Goal: Navigation & Orientation: Understand site structure

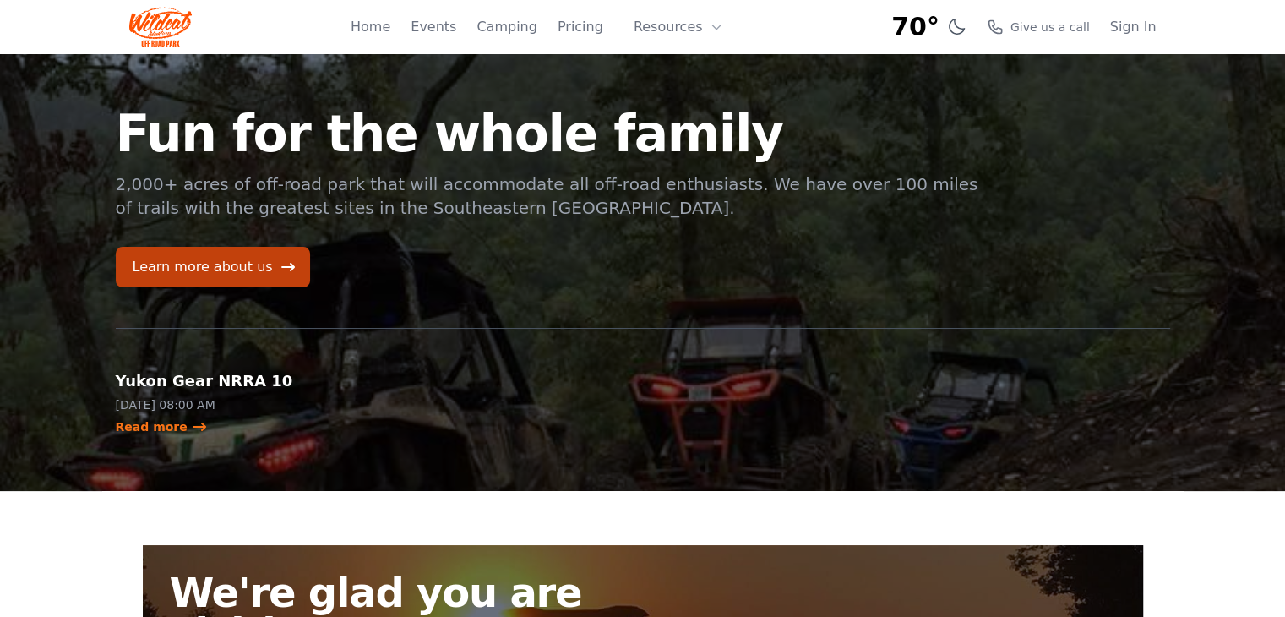
scroll to position [3, 0]
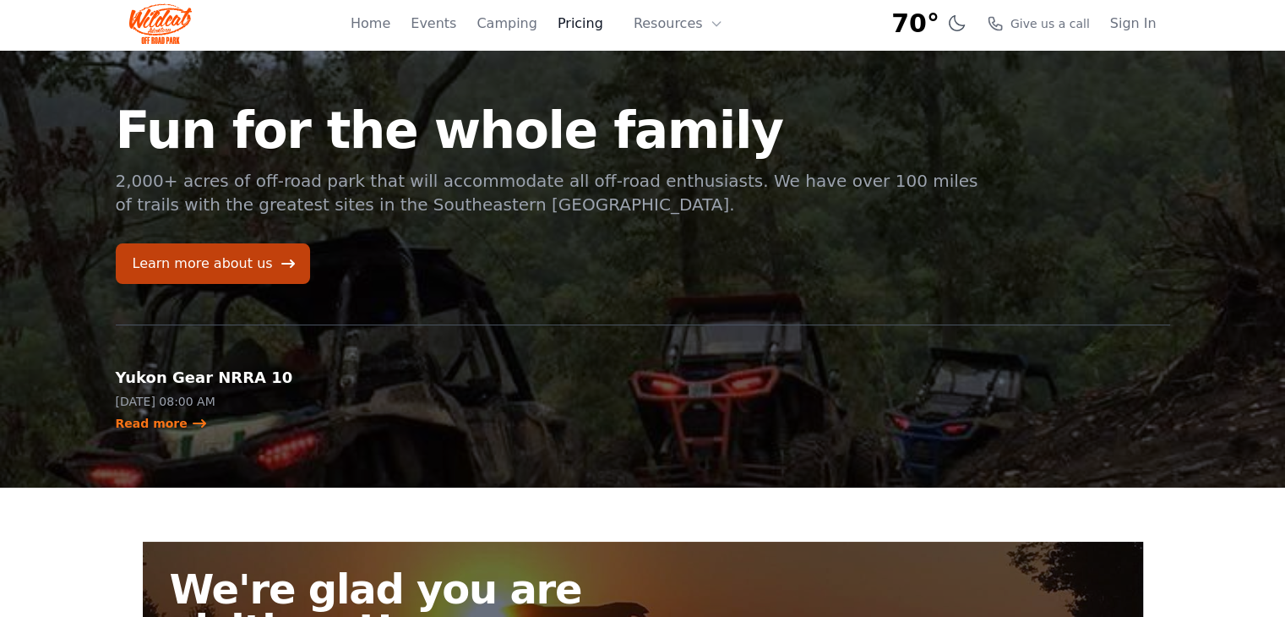
click at [588, 25] on link "Pricing" at bounding box center [581, 24] width 46 height 20
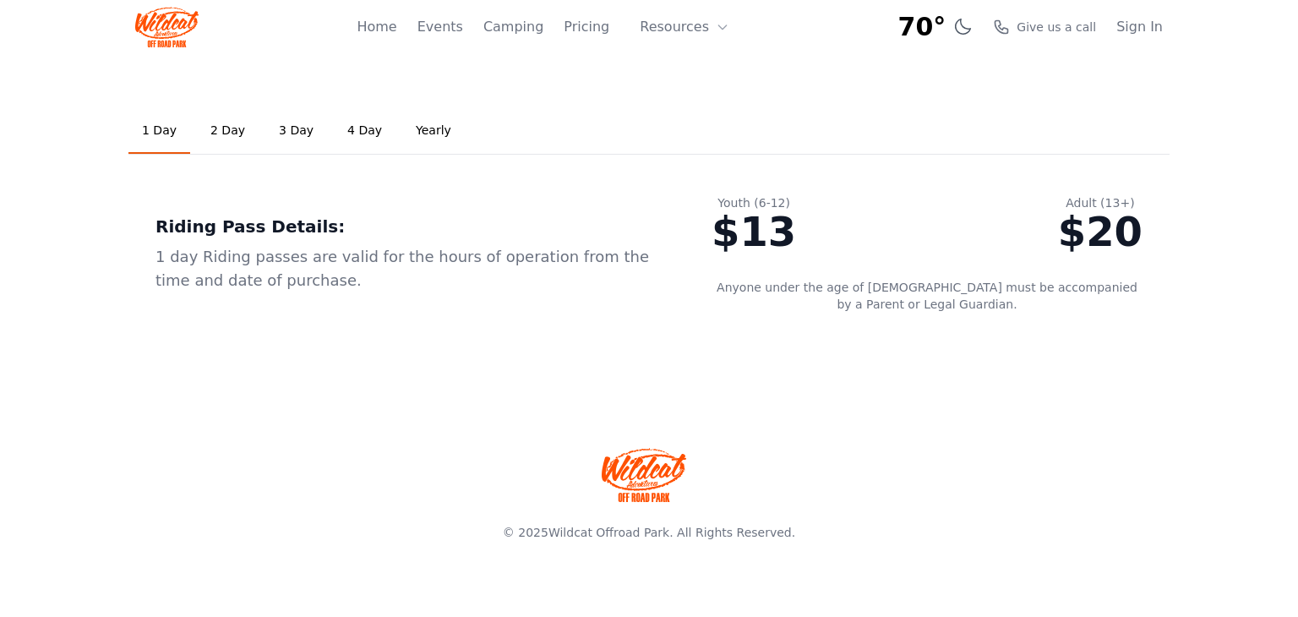
click at [232, 129] on link "2 Day" at bounding box center [228, 131] width 62 height 46
click at [603, 31] on link "Pricing" at bounding box center [587, 27] width 46 height 20
click at [710, 33] on button "Resources" at bounding box center [684, 27] width 110 height 34
click at [396, 32] on link "Home" at bounding box center [377, 27] width 40 height 20
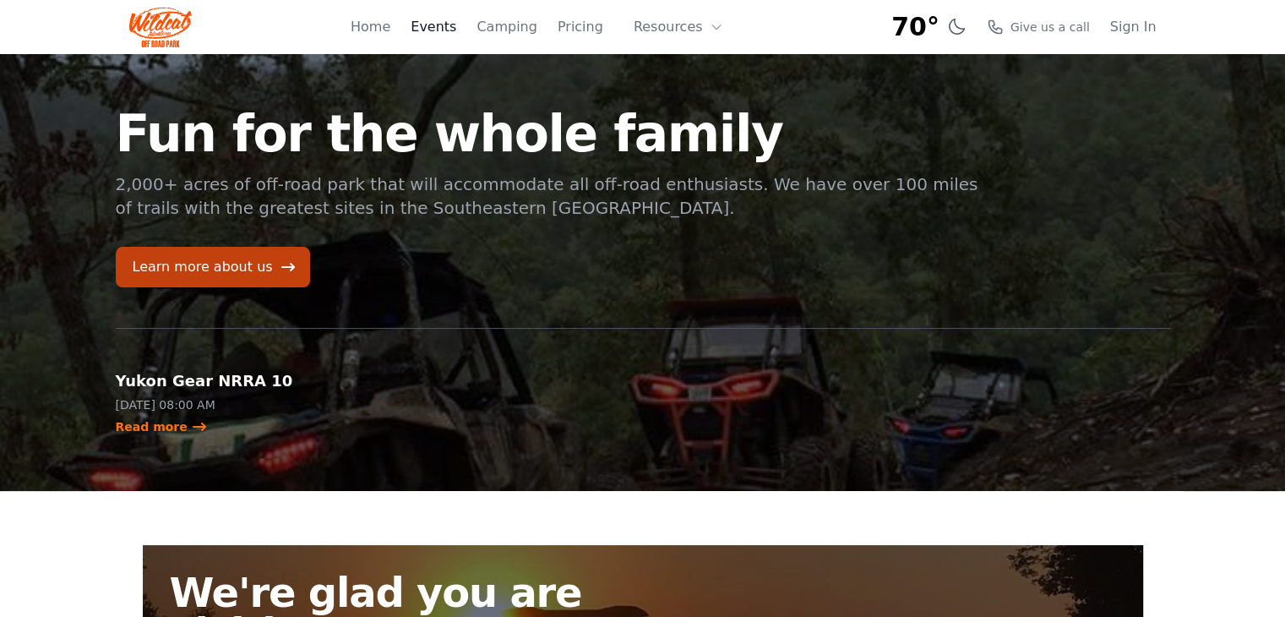
click at [456, 24] on link "Events" at bounding box center [434, 27] width 46 height 20
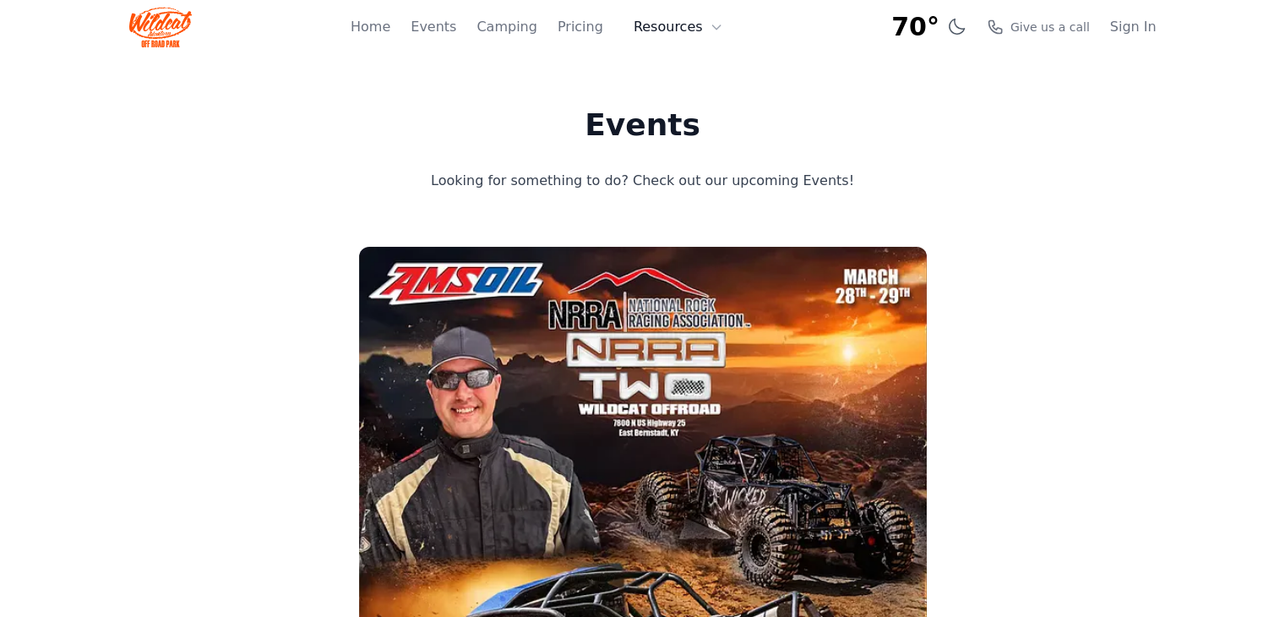
click at [706, 30] on button "Resources" at bounding box center [679, 27] width 110 height 34
click at [700, 106] on link "FAQ" at bounding box center [705, 99] width 162 height 30
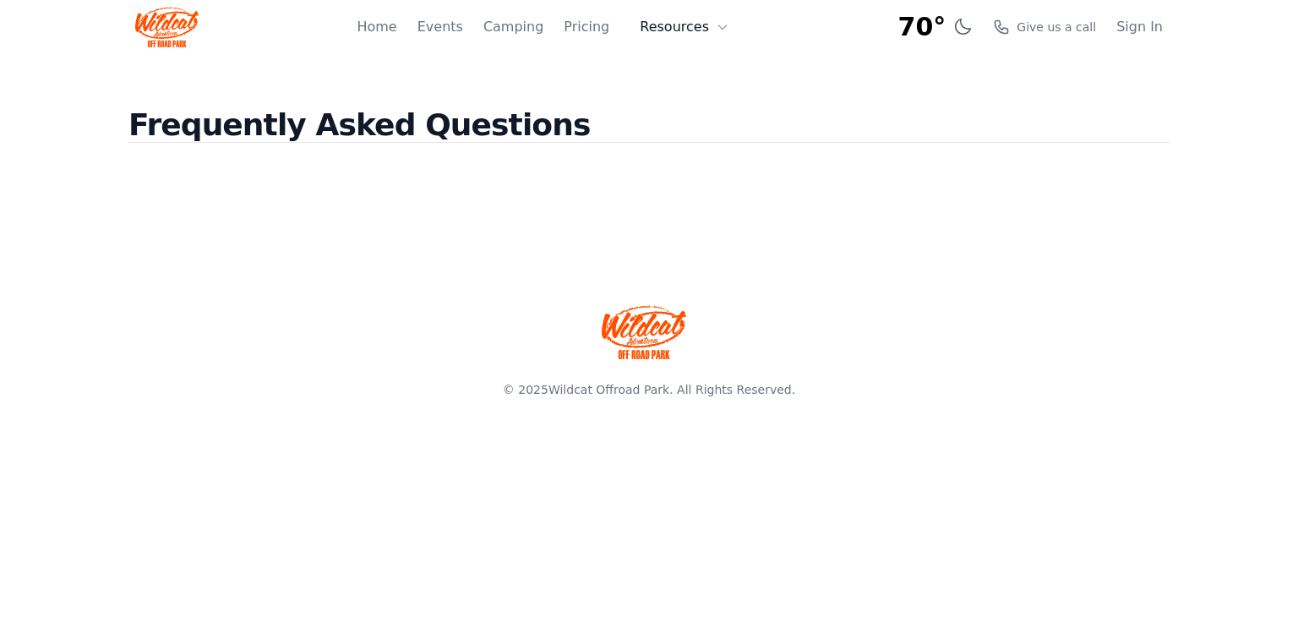
click at [678, 25] on button "Resources" at bounding box center [684, 27] width 110 height 34
click at [685, 68] on link "About" at bounding box center [710, 69] width 162 height 30
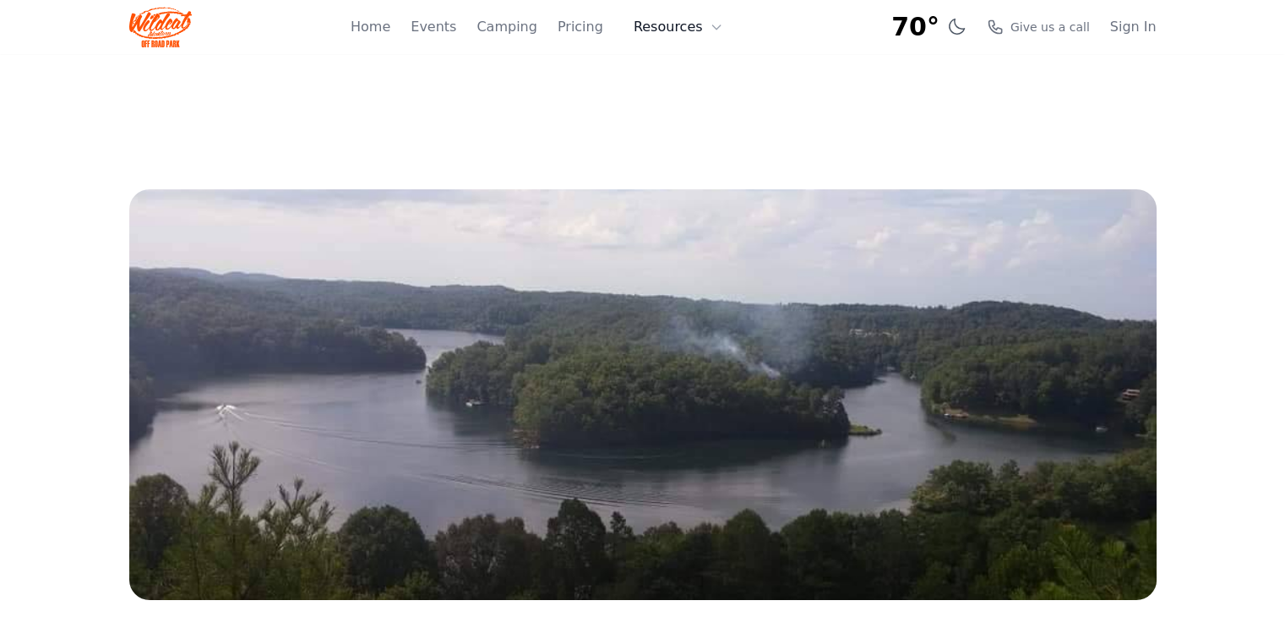
click at [672, 28] on button "Resources" at bounding box center [679, 27] width 110 height 34
click at [696, 107] on link "FAQ" at bounding box center [705, 99] width 162 height 30
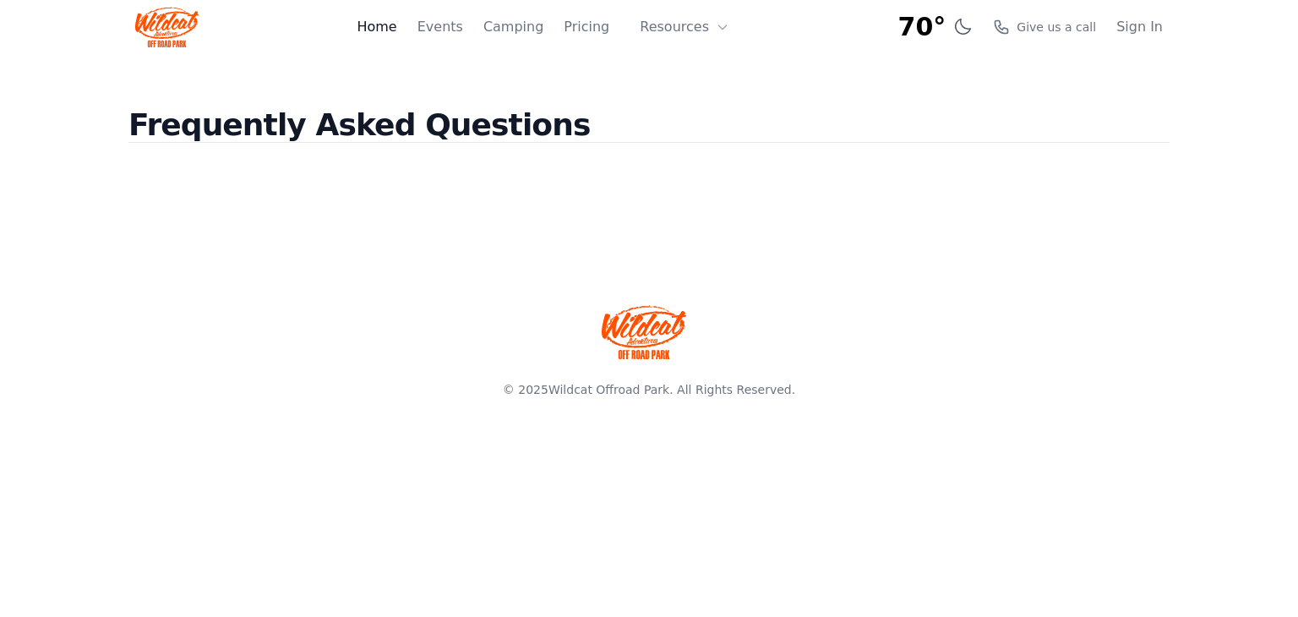
click at [396, 36] on link "Home" at bounding box center [377, 27] width 40 height 20
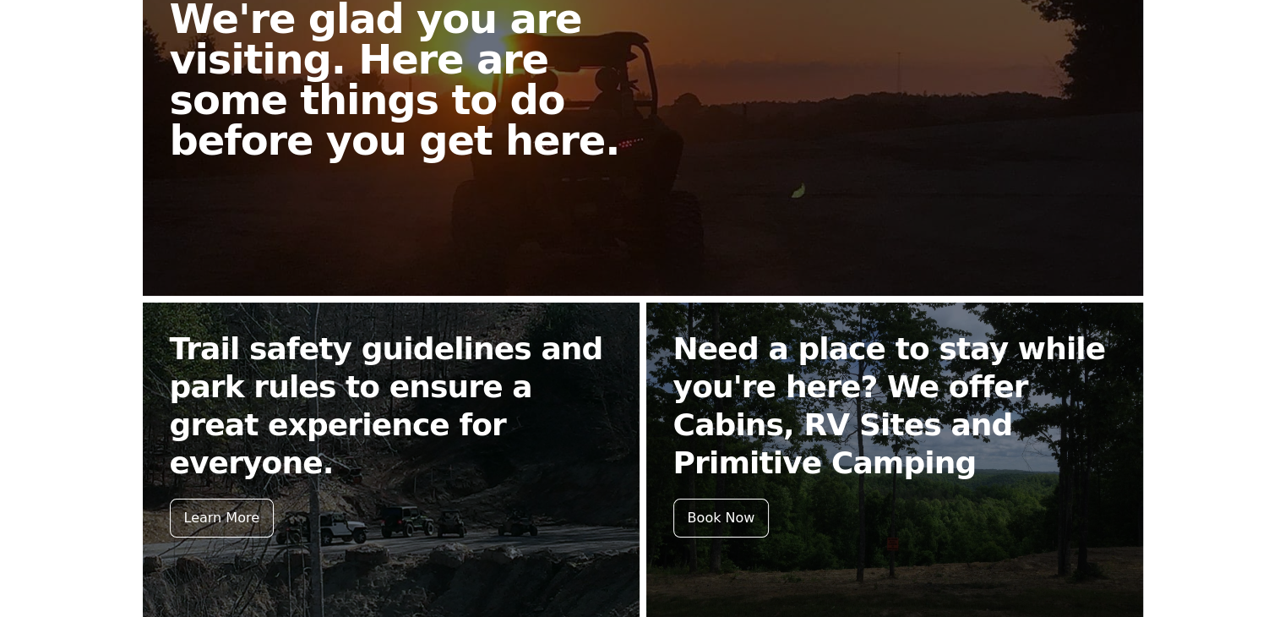
scroll to position [573, 0]
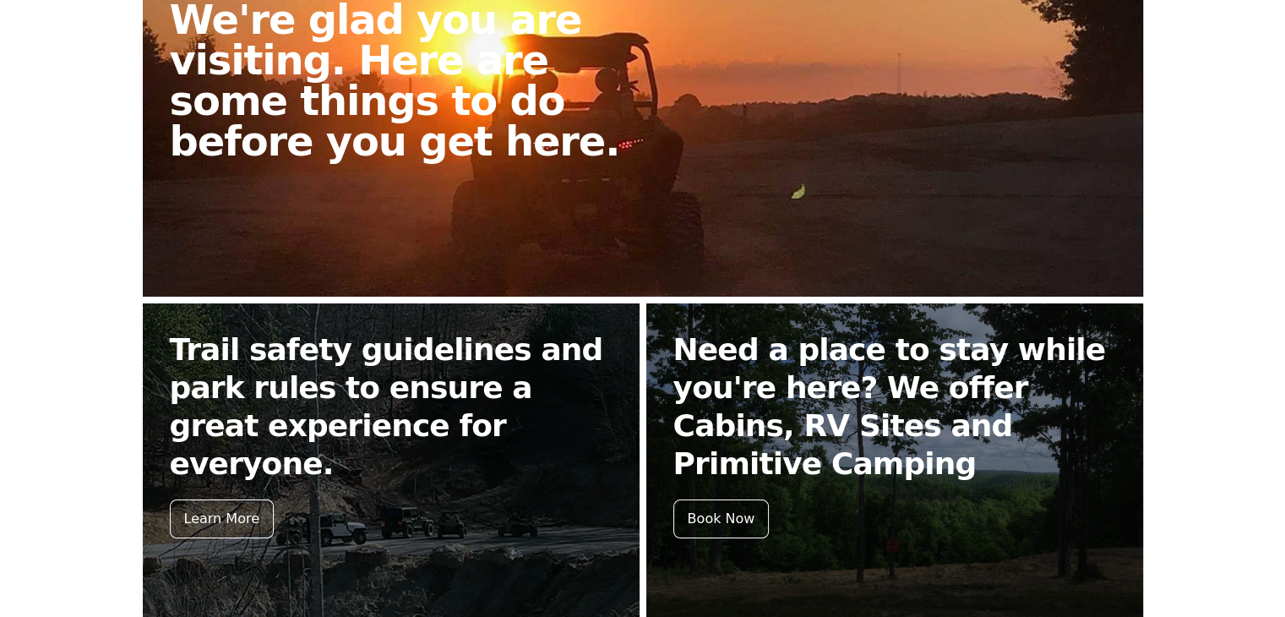
click at [401, 103] on h2 "We're glad you are visiting. Here are some things to do before you get here." at bounding box center [413, 80] width 487 height 162
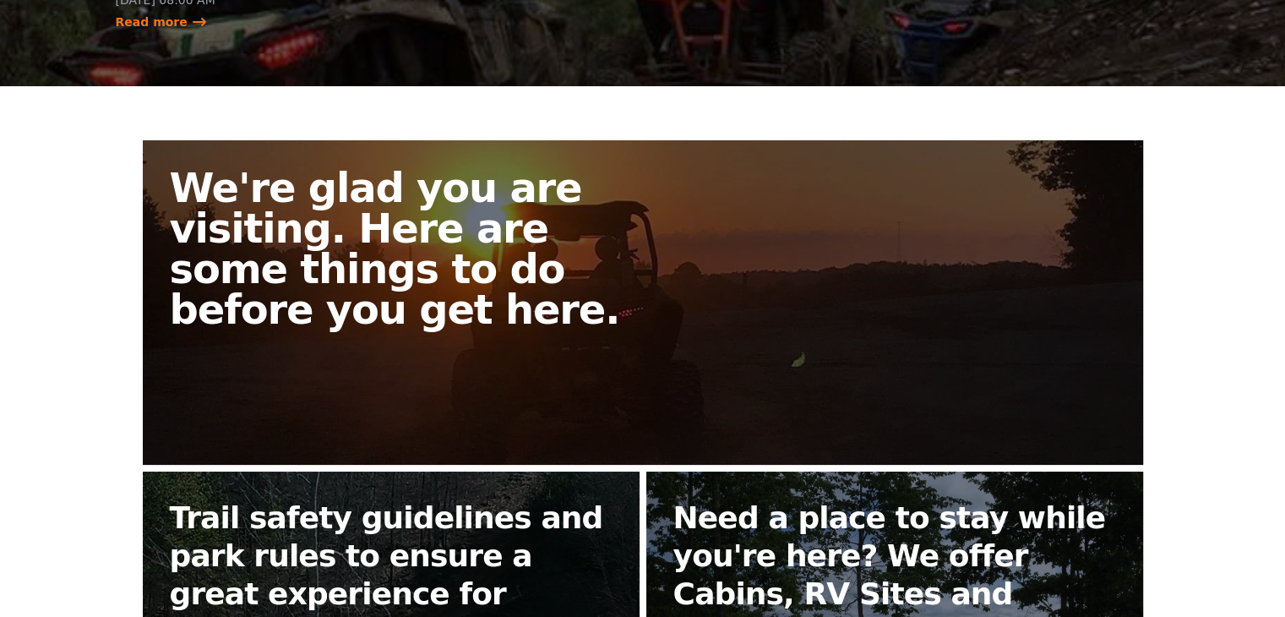
scroll to position [406, 0]
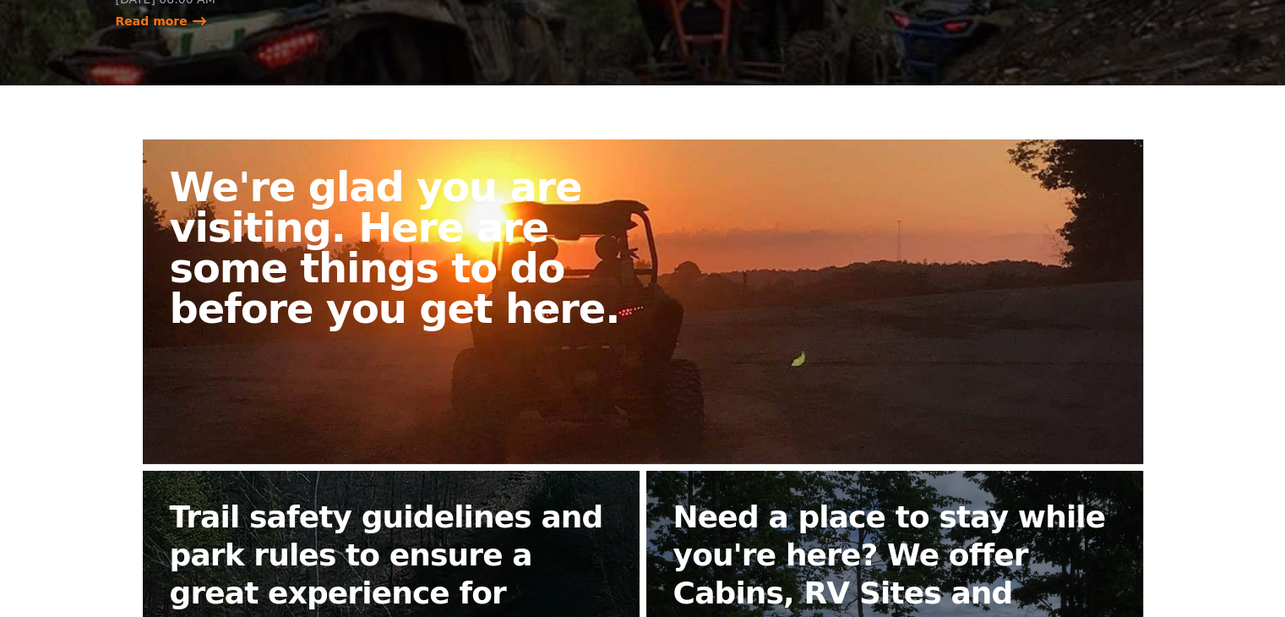
click at [553, 294] on h2 "We're glad you are visiting. Here are some things to do before you get here." at bounding box center [413, 247] width 487 height 162
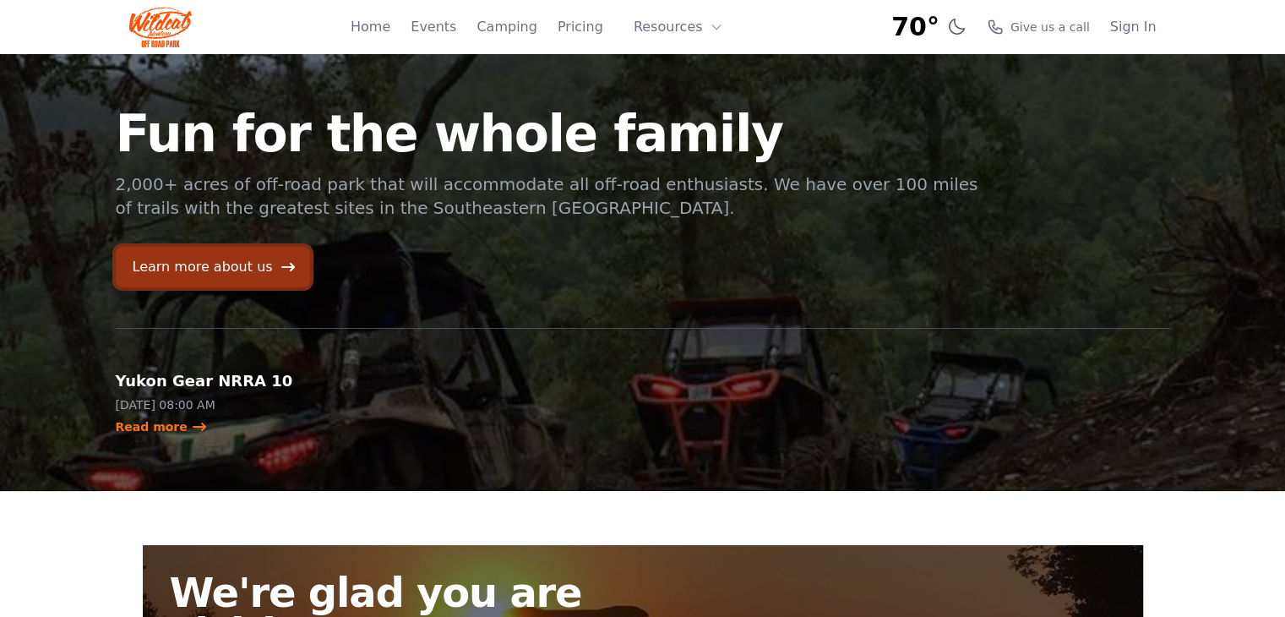
click at [205, 268] on link "Learn more about us" at bounding box center [213, 267] width 194 height 41
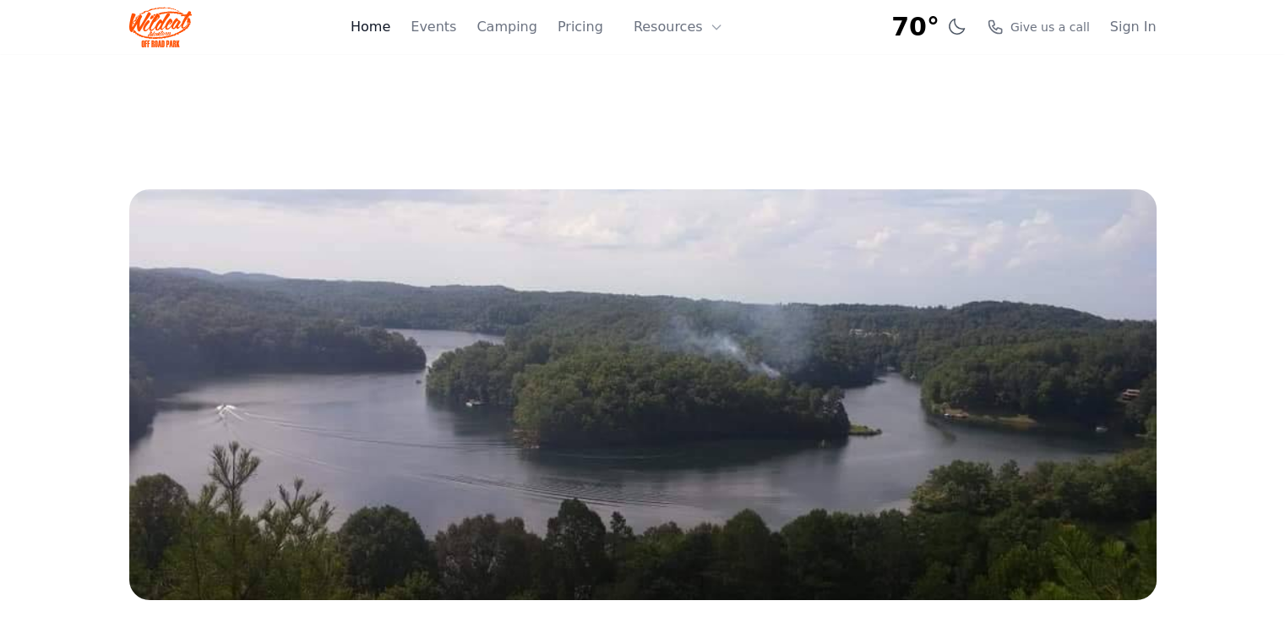
click at [390, 30] on link "Home" at bounding box center [371, 27] width 40 height 20
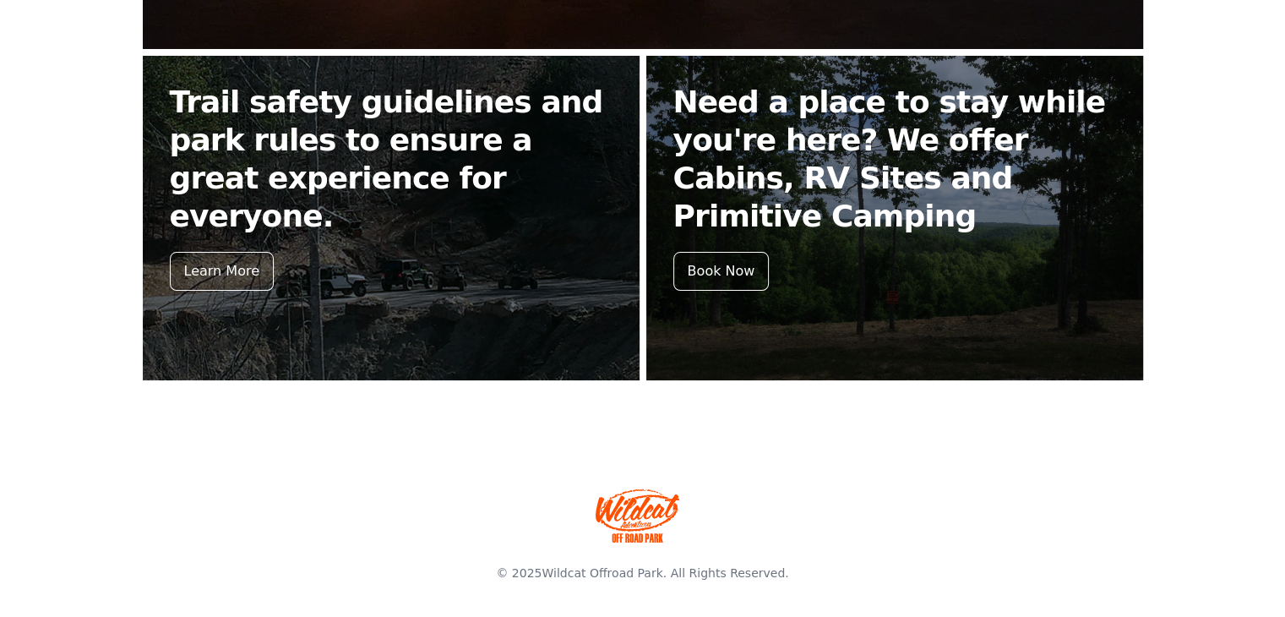
scroll to position [820, 0]
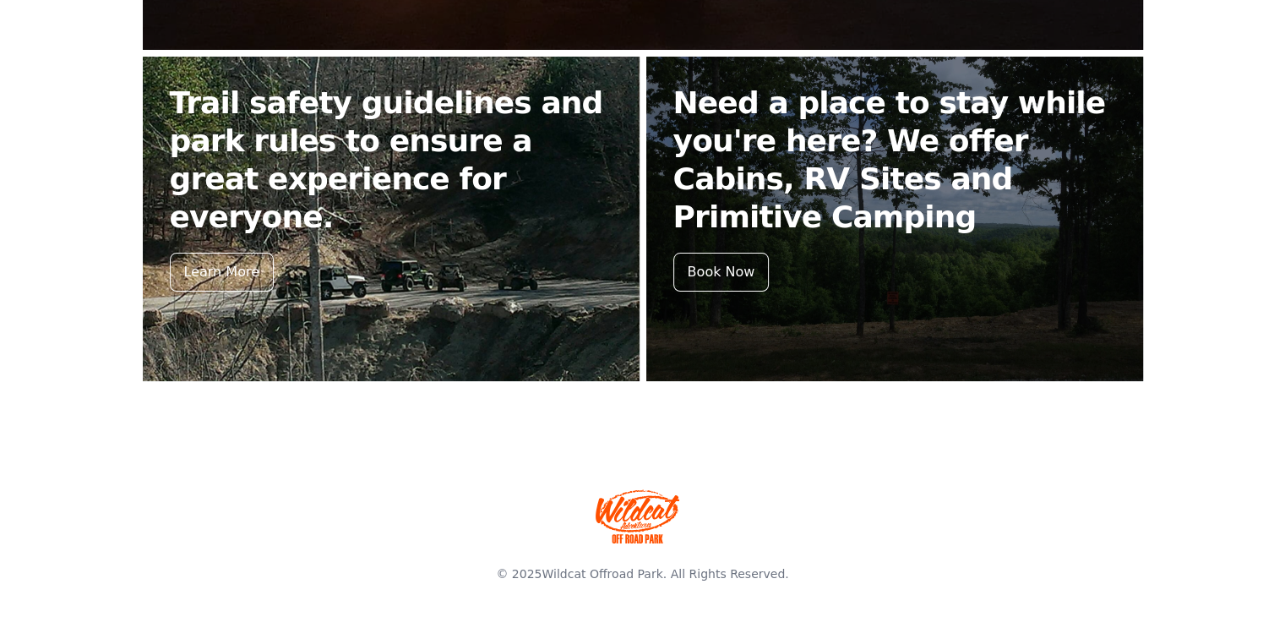
click at [251, 257] on link "Trail safety guidelines and park rules to ensure a great experience for everyon…" at bounding box center [391, 219] width 497 height 324
